Goal: Transaction & Acquisition: Purchase product/service

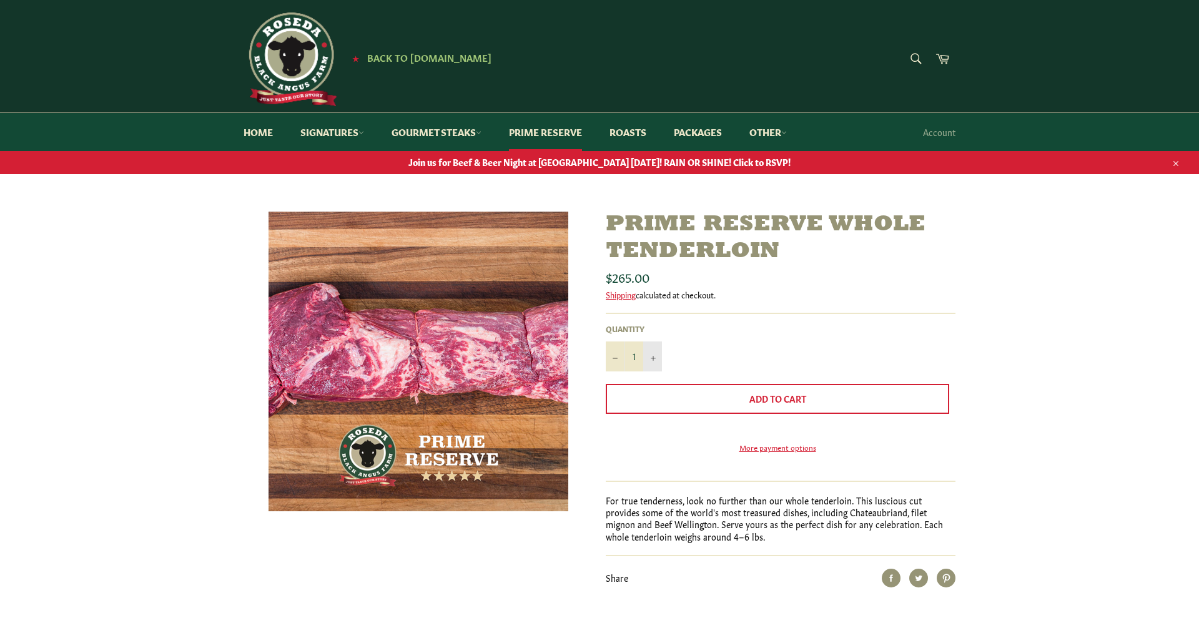
click at [651, 352] on button "+" at bounding box center [652, 357] width 19 height 30
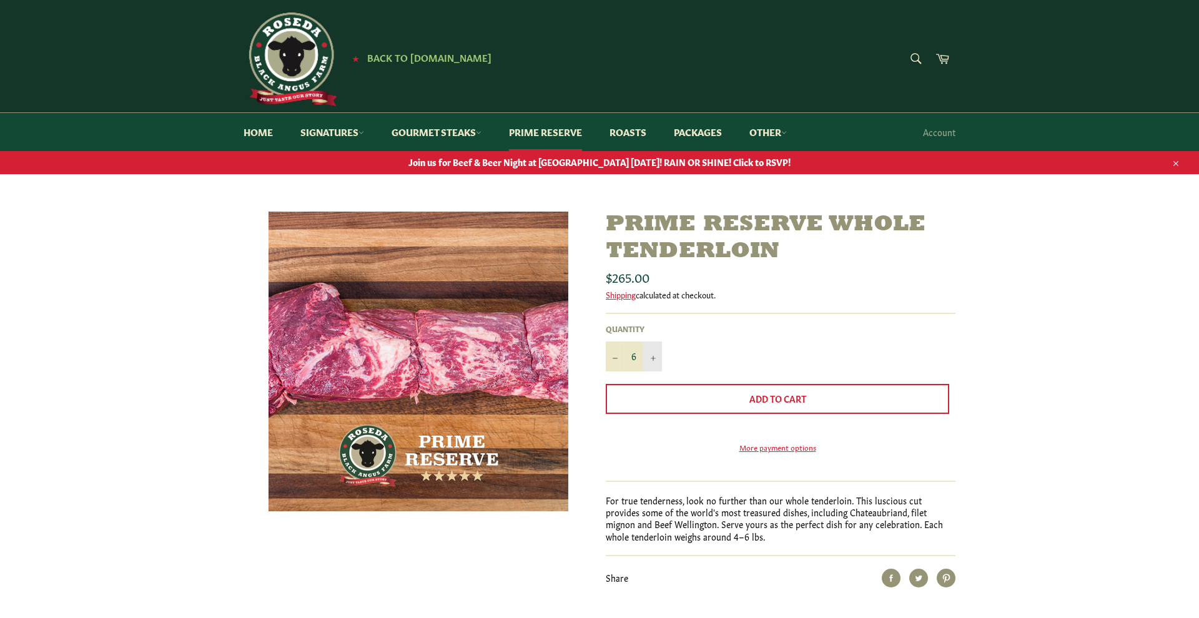
click at [651, 352] on button "+" at bounding box center [652, 357] width 19 height 30
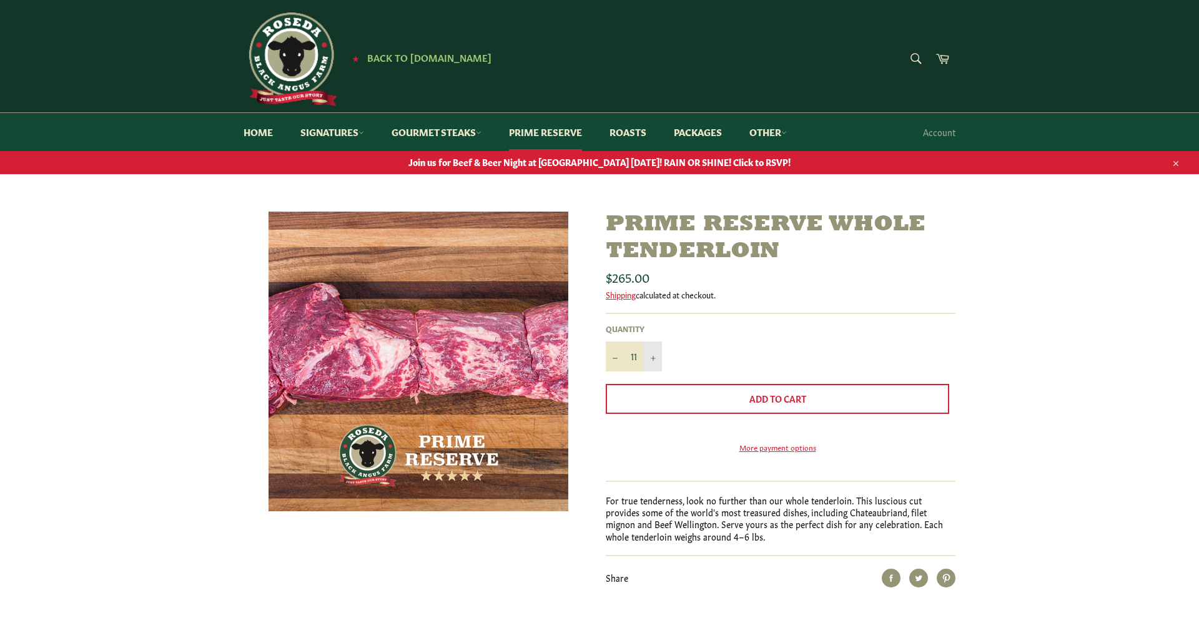
click at [651, 352] on button "+" at bounding box center [652, 357] width 19 height 30
click at [611, 353] on button "−" at bounding box center [615, 357] width 19 height 30
click at [613, 353] on button "−" at bounding box center [615, 357] width 19 height 30
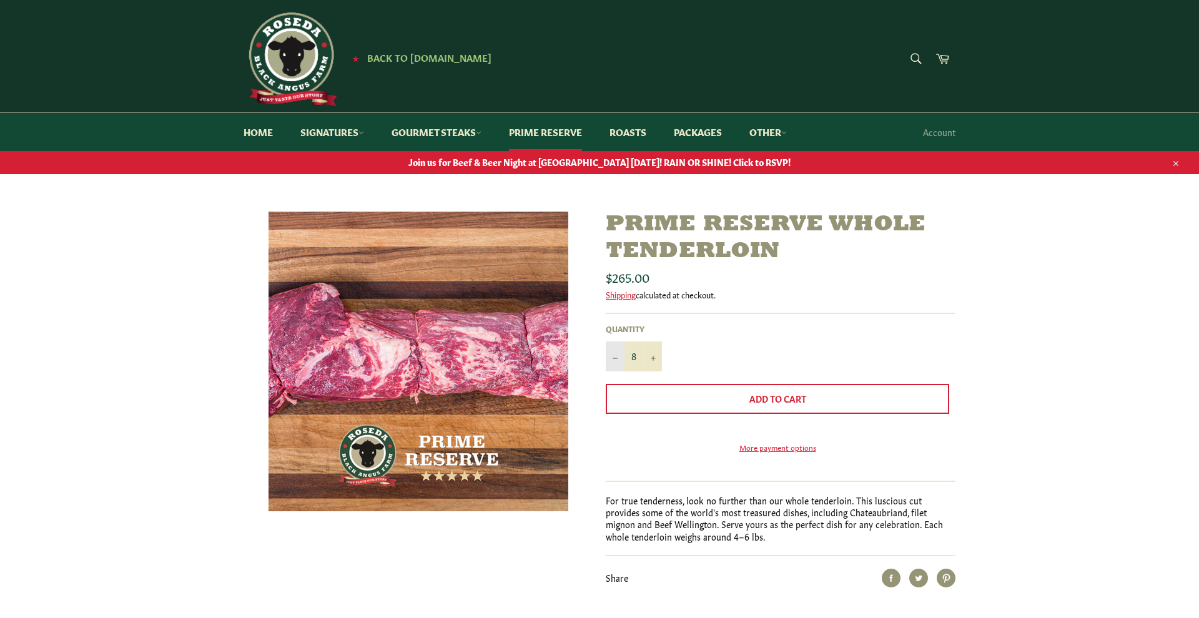
click at [613, 353] on button "−" at bounding box center [615, 357] width 19 height 30
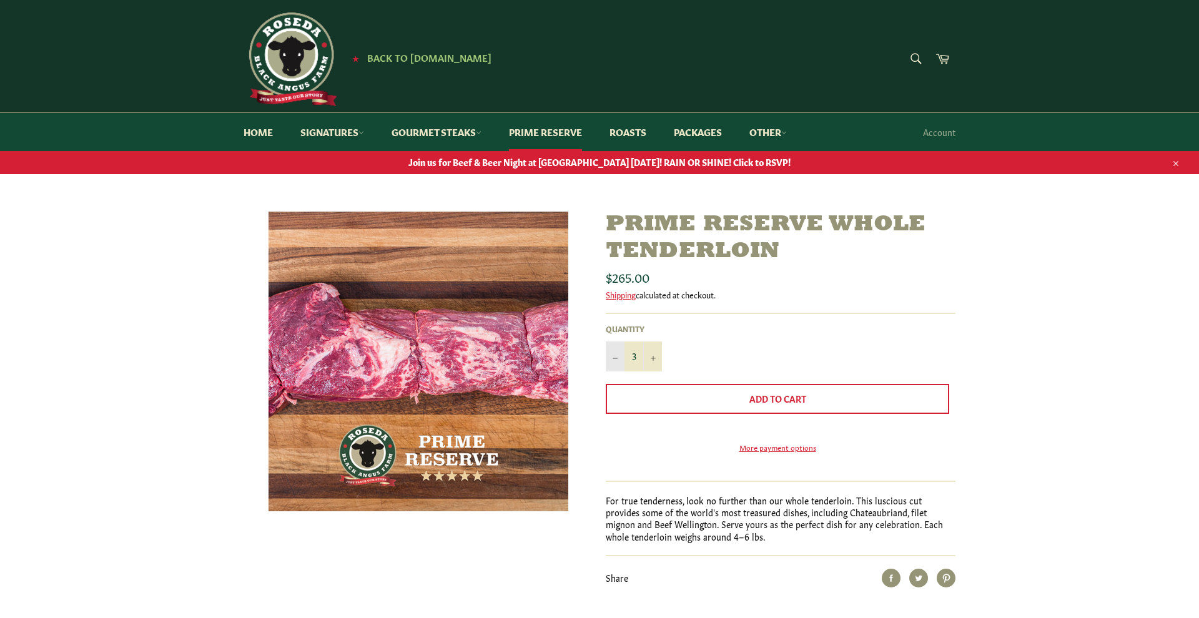
click at [613, 356] on icon "Reduce item quantity by one" at bounding box center [615, 358] width 5 height 5
type input "1"
click at [613, 356] on icon "Reduce item quantity by one" at bounding box center [615, 358] width 5 height 5
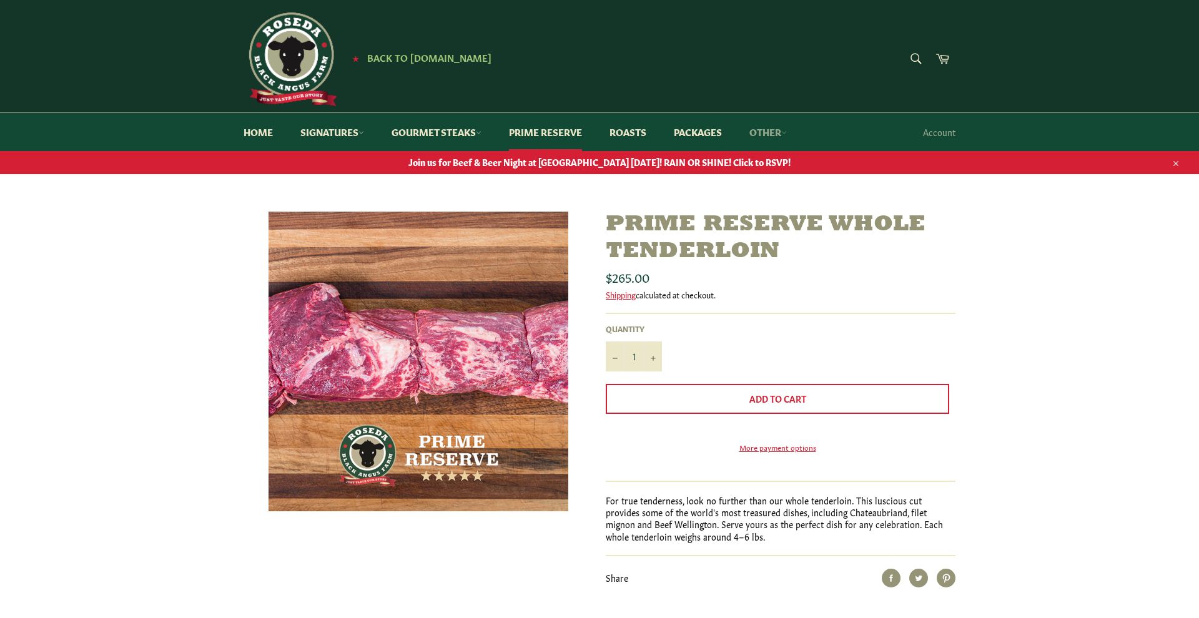
click at [788, 133] on link "Other" at bounding box center [768, 132] width 62 height 38
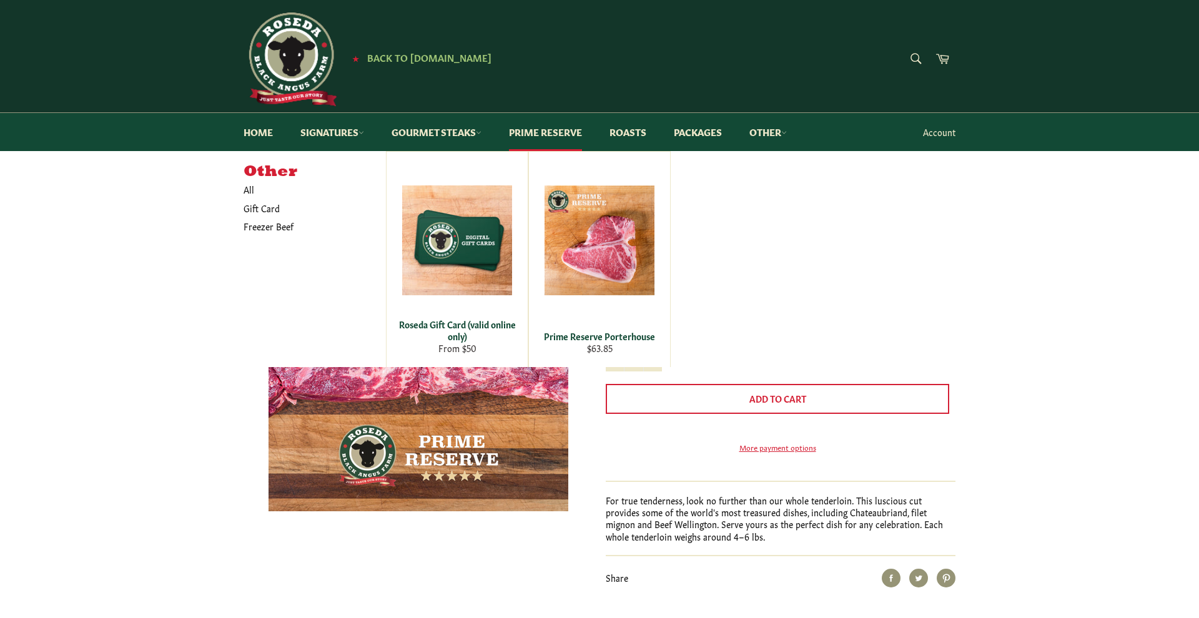
click at [923, 132] on link "Account" at bounding box center [939, 132] width 45 height 37
